Goal: Check status

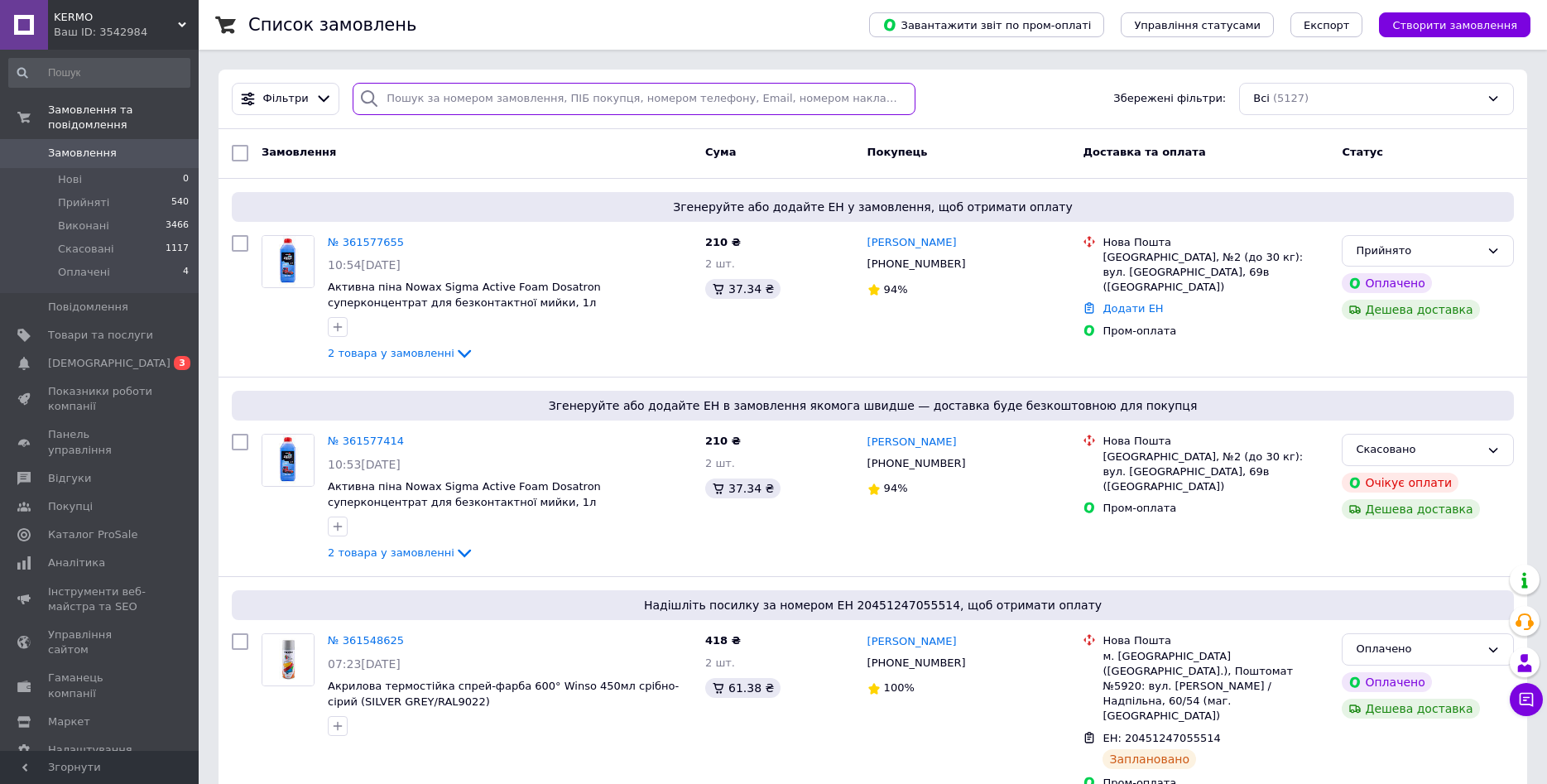
click at [547, 104] on input "search" at bounding box center [633, 98] width 563 height 32
paste input "361353160"
type input "361353160"
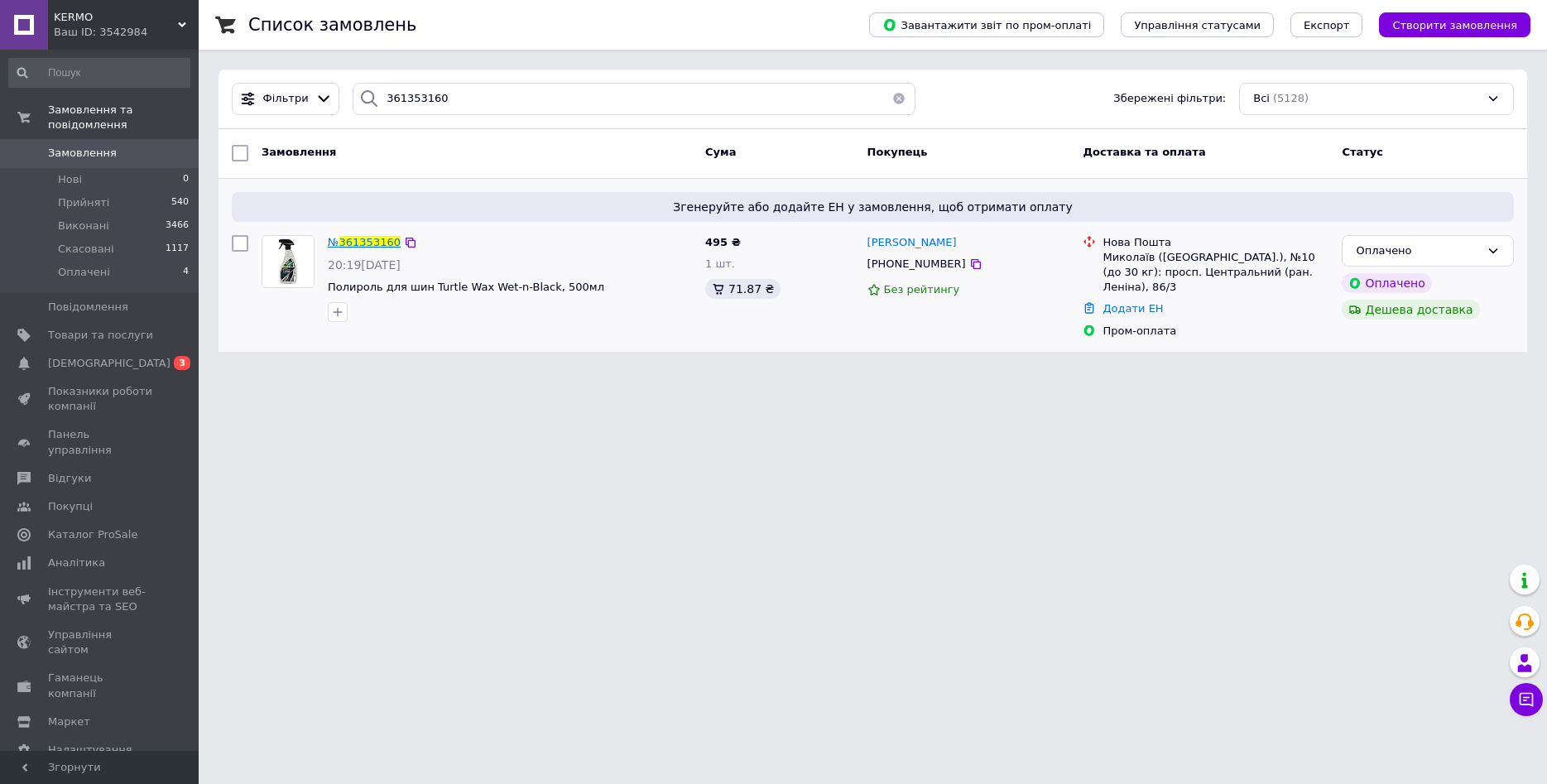
click at [368, 244] on span "361353160" at bounding box center [369, 241] width 61 height 13
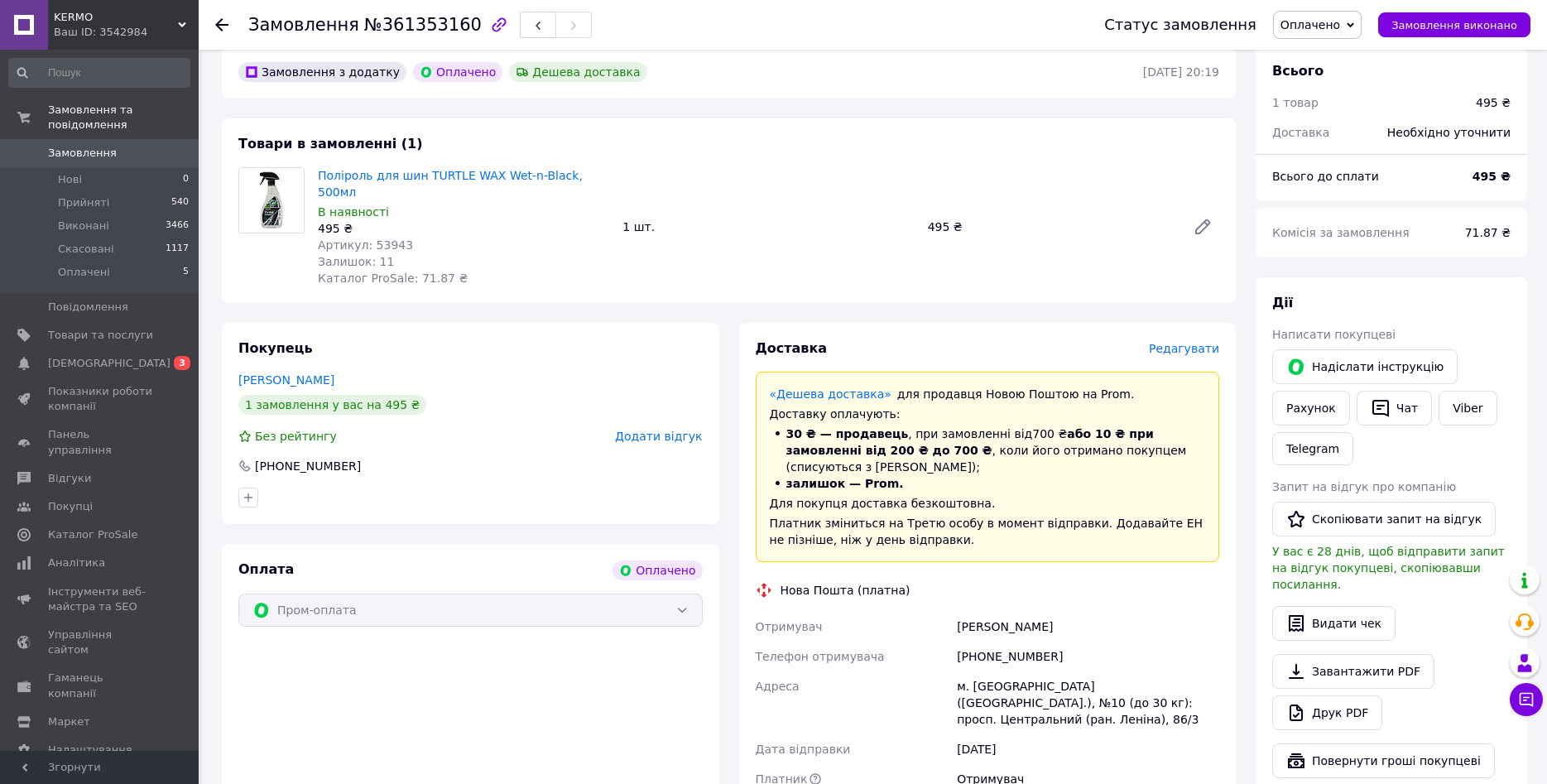
scroll to position [872, 0]
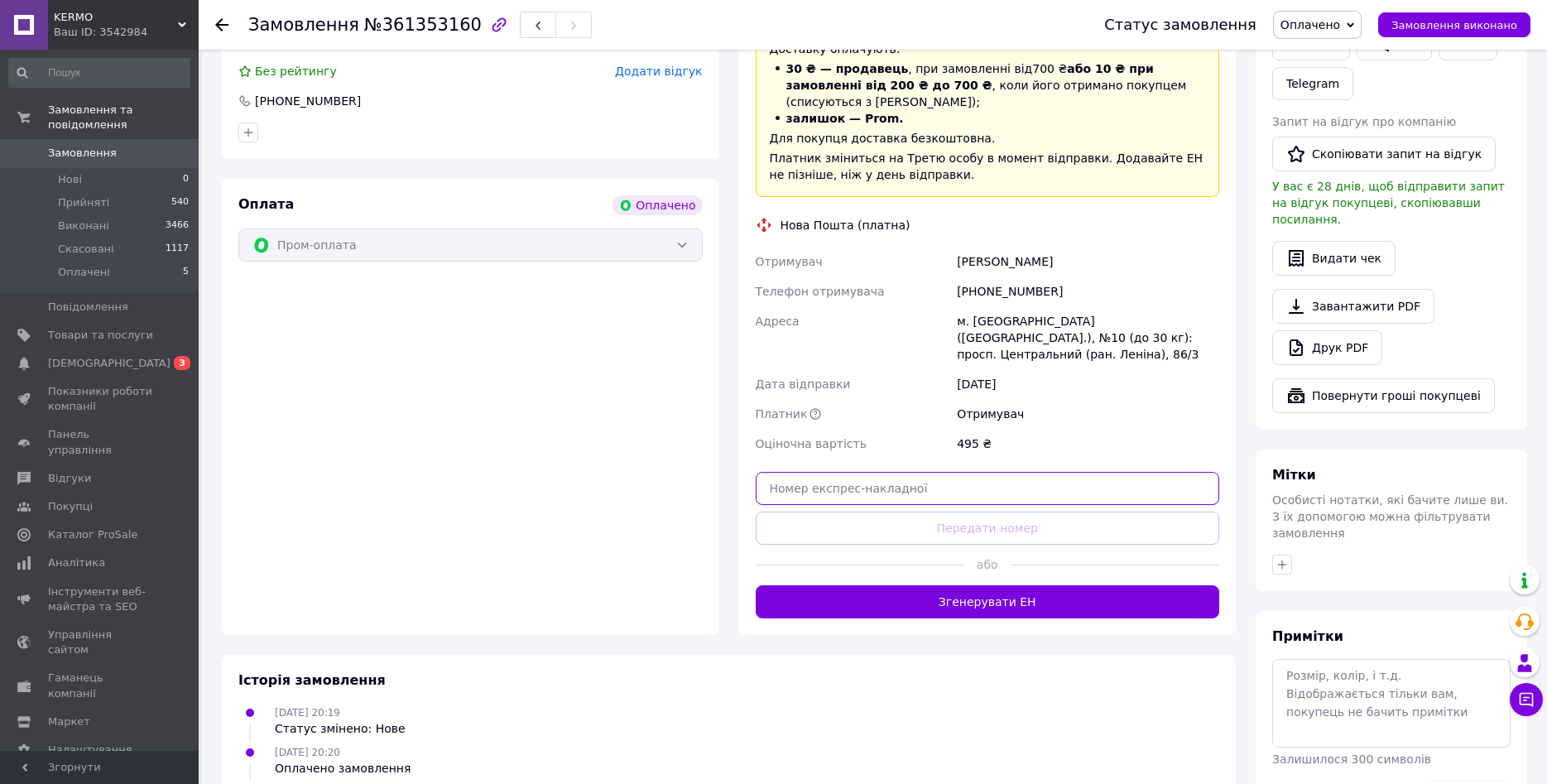
drag, startPoint x: 980, startPoint y: 410, endPoint x: 941, endPoint y: 357, distance: 65.8
click at [972, 472] on input "text" at bounding box center [988, 489] width 464 height 33
paste input "20451247416735"
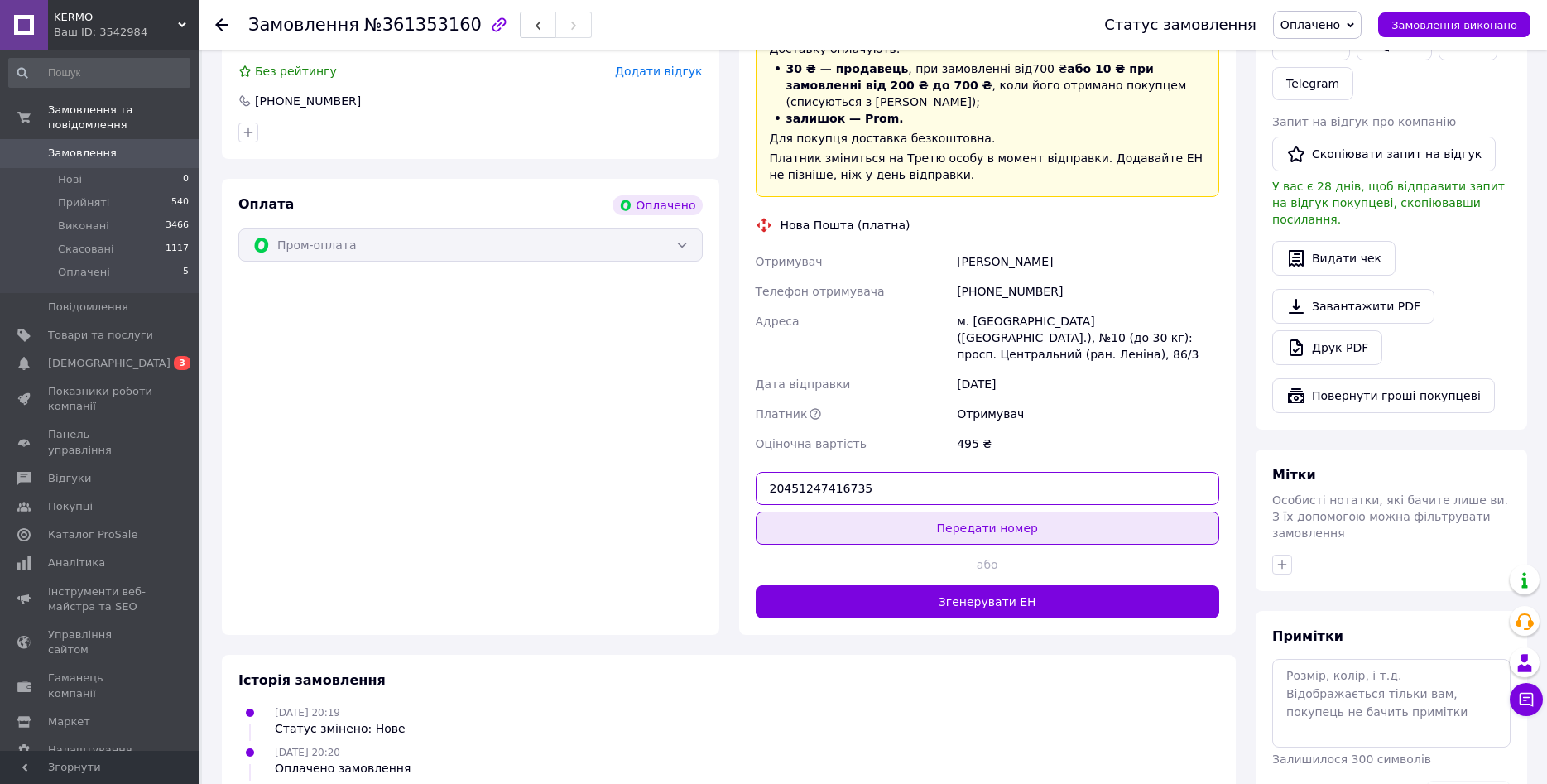
type input "20451247416735"
click at [1027, 512] on button "Передати номер" at bounding box center [988, 528] width 464 height 33
